Goal: Information Seeking & Learning: Learn about a topic

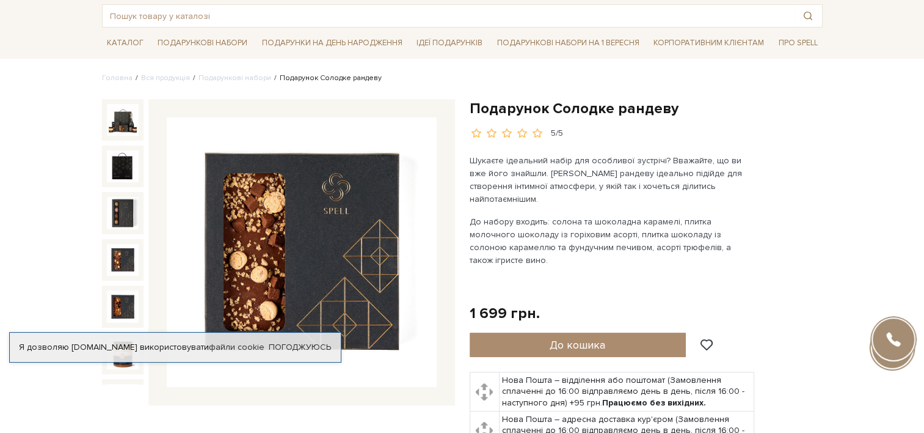
scroll to position [122, 0]
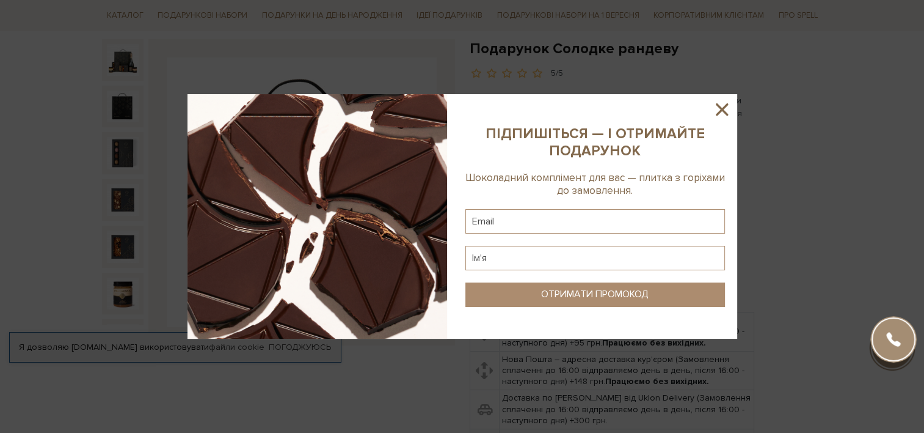
click at [712, 106] on icon at bounding box center [722, 109] width 21 height 21
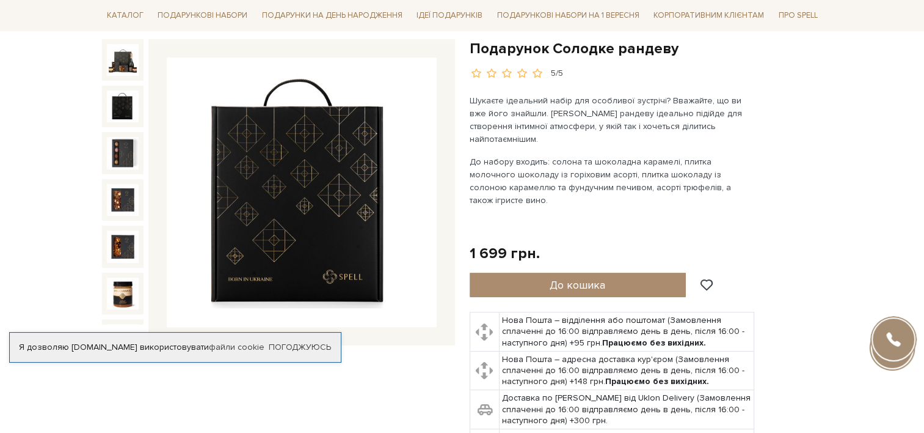
click at [301, 255] on img at bounding box center [302, 192] width 270 height 270
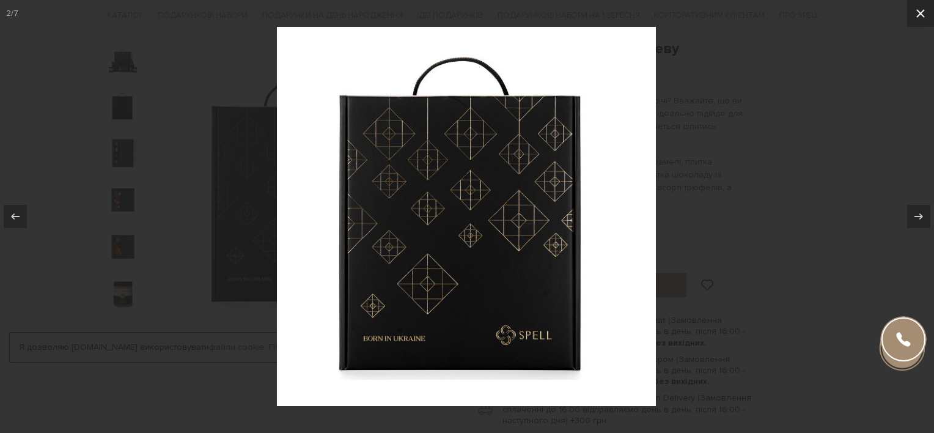
click at [911, 16] on button at bounding box center [920, 13] width 27 height 27
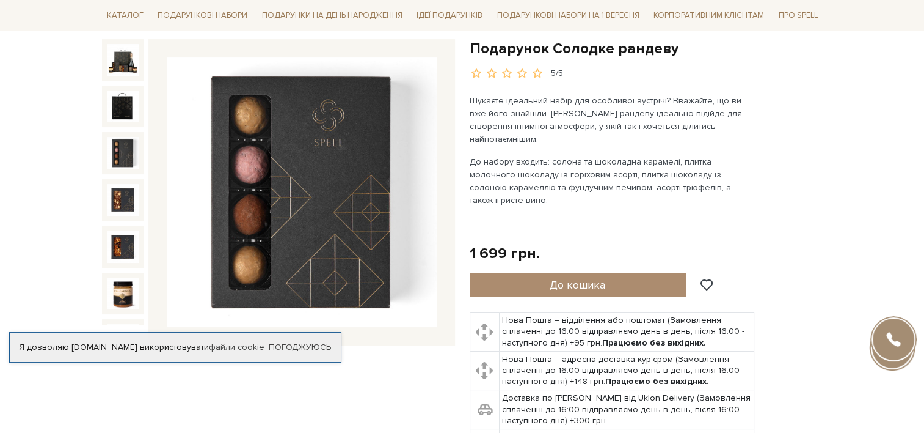
click at [121, 145] on img at bounding box center [123, 153] width 32 height 32
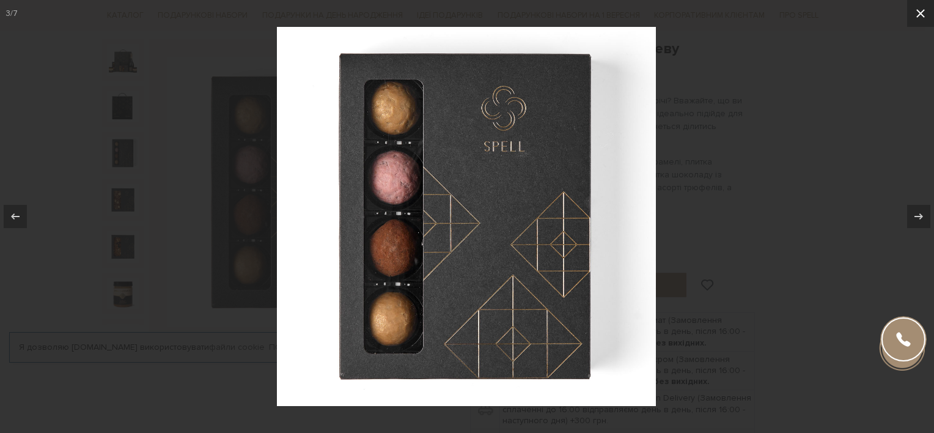
click at [914, 17] on icon at bounding box center [920, 13] width 15 height 15
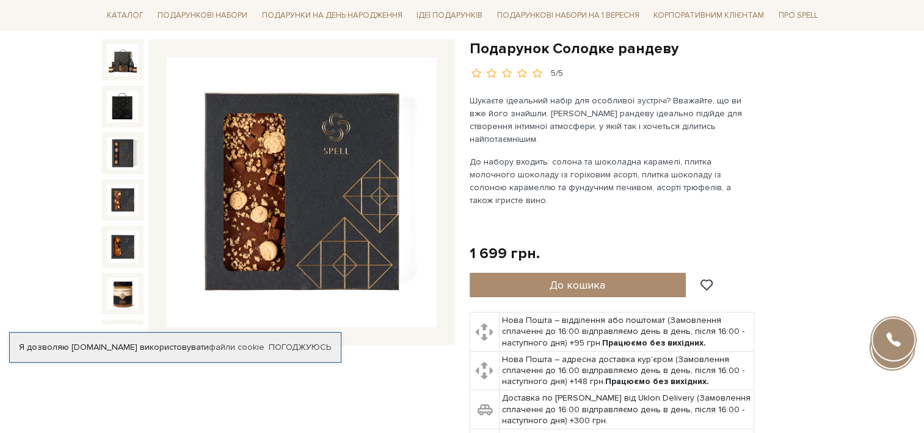
click at [107, 196] on img at bounding box center [123, 200] width 32 height 32
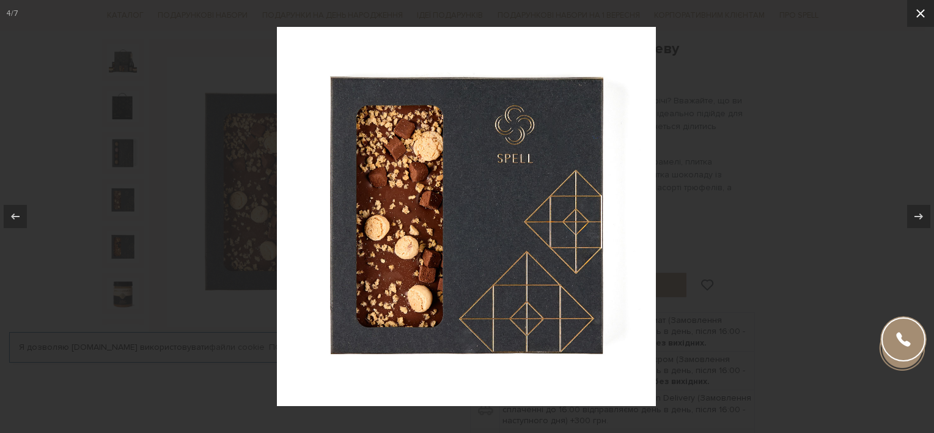
click at [917, 12] on icon at bounding box center [920, 13] width 15 height 15
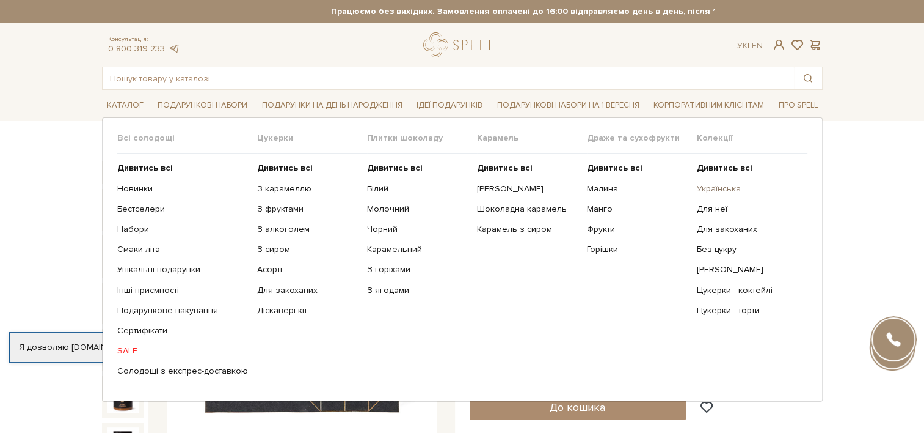
click at [728, 190] on link "Українська" at bounding box center [747, 188] width 101 height 11
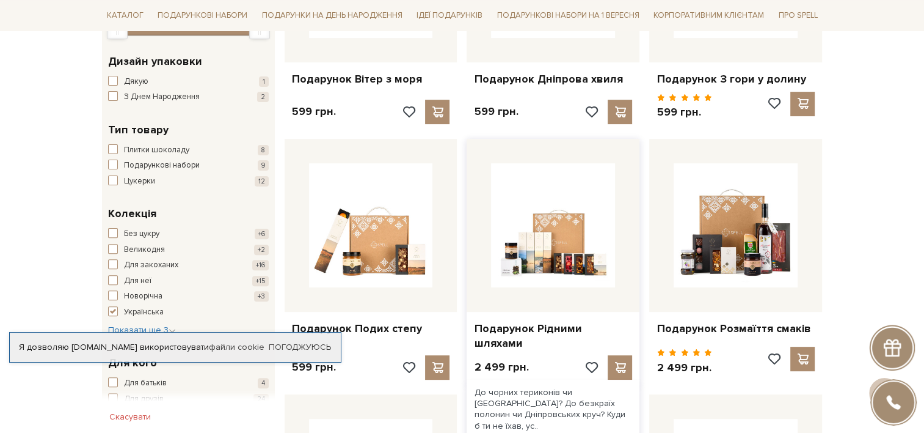
scroll to position [489, 0]
